Goal: Transaction & Acquisition: Purchase product/service

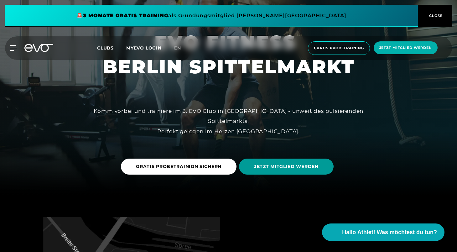
click at [291, 167] on span "JETZT MITGLIED WERDEN" at bounding box center [286, 166] width 65 height 7
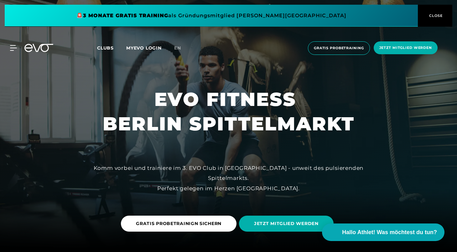
click at [107, 50] on span "Clubs" at bounding box center [105, 48] width 17 height 6
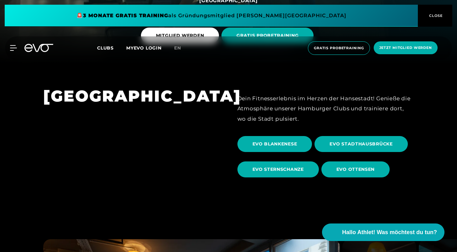
scroll to position [197, 0]
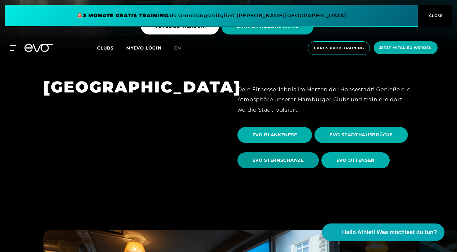
click at [278, 159] on span "EVO STERNSCHANZE" at bounding box center [278, 160] width 51 height 7
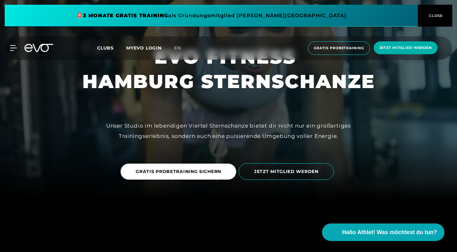
scroll to position [53, 0]
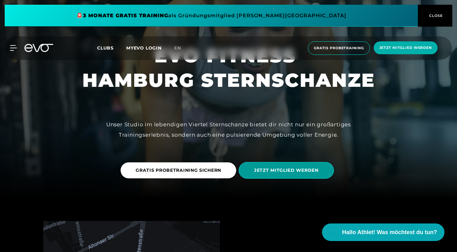
click at [276, 168] on span "JETZT MITGLIED WERDEN" at bounding box center [286, 170] width 65 height 7
